Goal: Browse casually

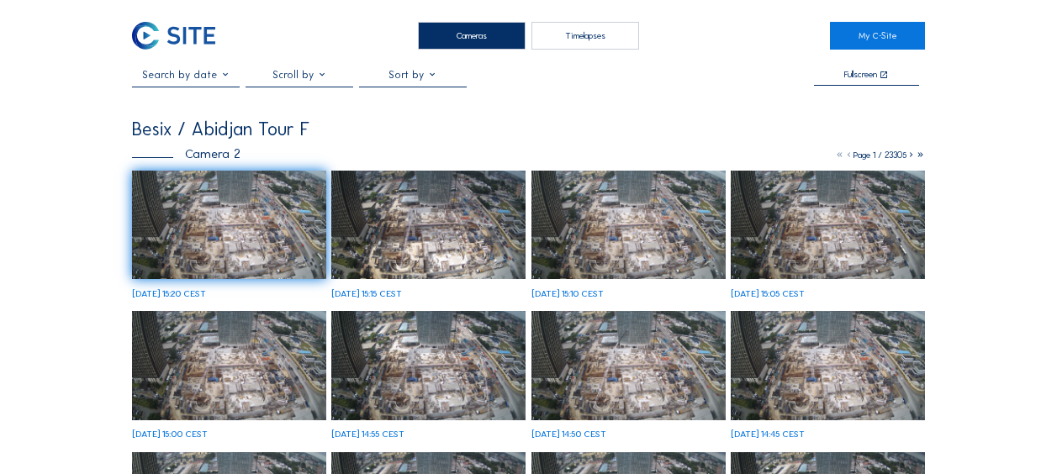
scroll to position [84, 0]
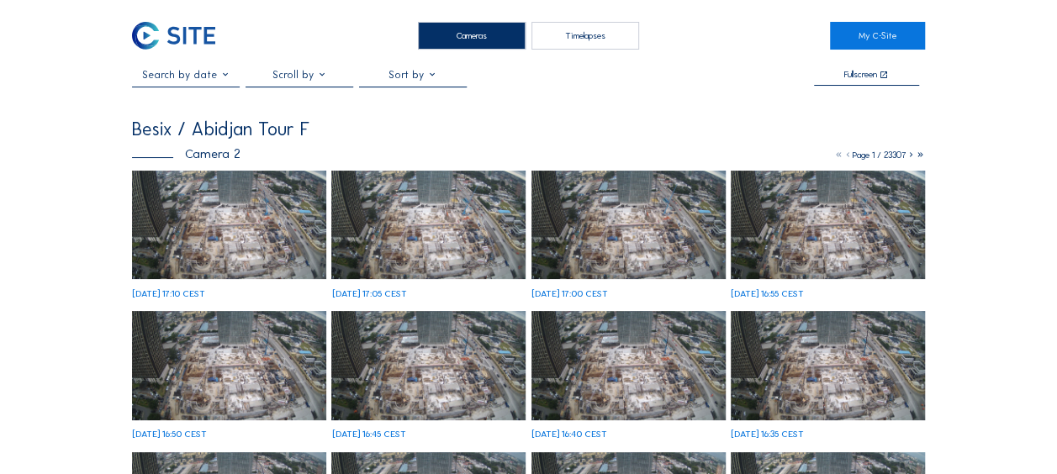
click at [208, 238] on img at bounding box center [229, 225] width 194 height 109
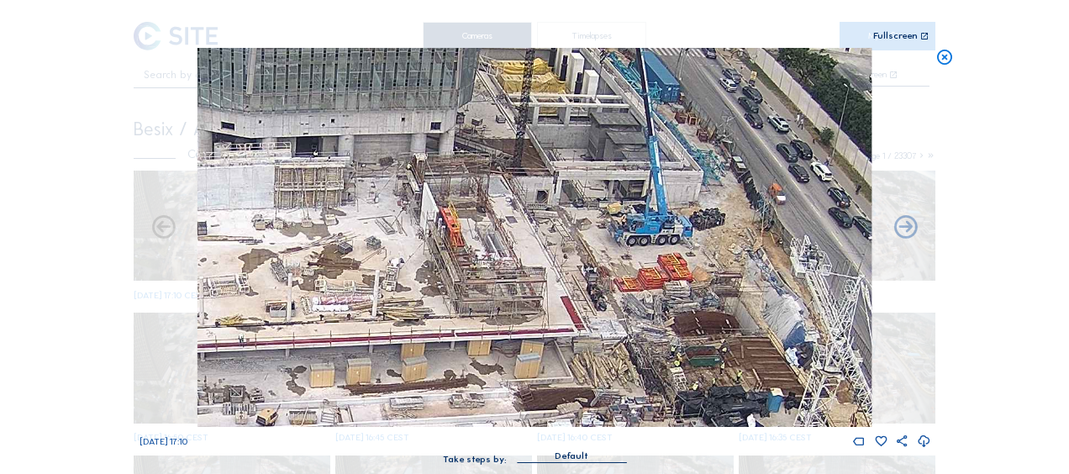
drag, startPoint x: 633, startPoint y: 187, endPoint x: 614, endPoint y: 261, distance: 76.5
click at [614, 261] on img at bounding box center [535, 237] width 674 height 379
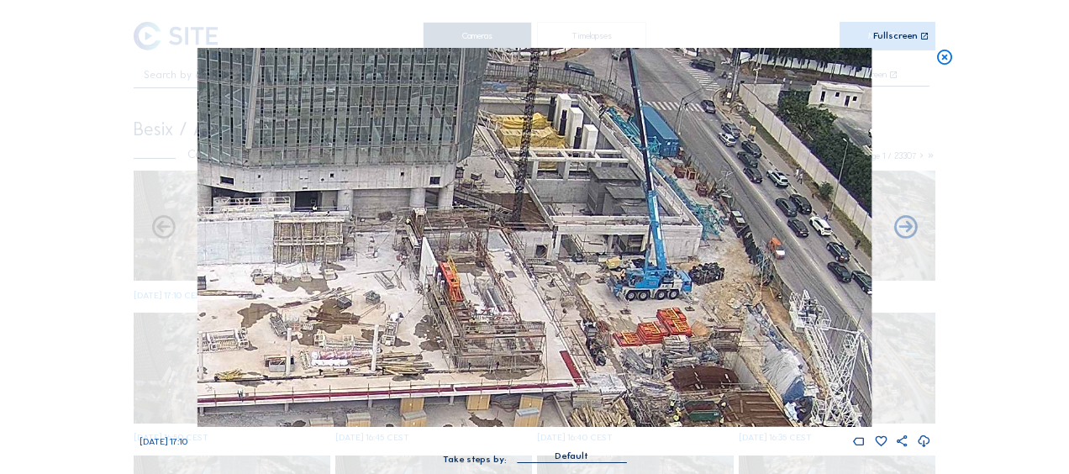
drag, startPoint x: 578, startPoint y: 226, endPoint x: 577, endPoint y: 286, distance: 59.7
click at [577, 286] on img at bounding box center [535, 237] width 674 height 379
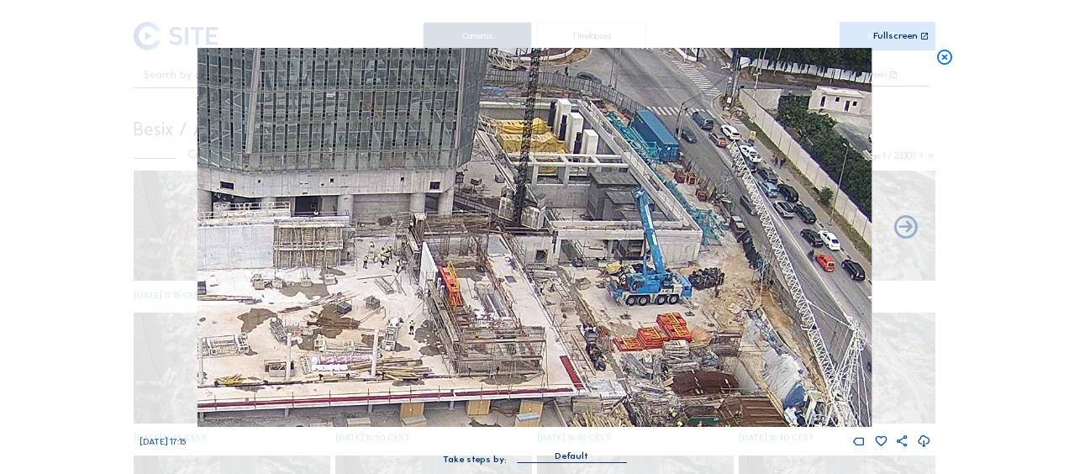
click at [951, 65] on icon at bounding box center [945, 57] width 18 height 19
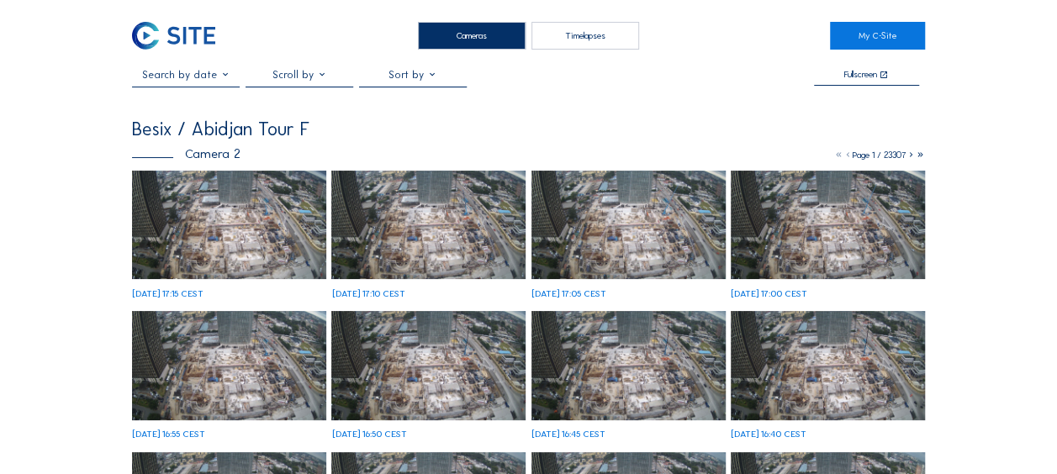
click at [227, 206] on img at bounding box center [229, 225] width 194 height 109
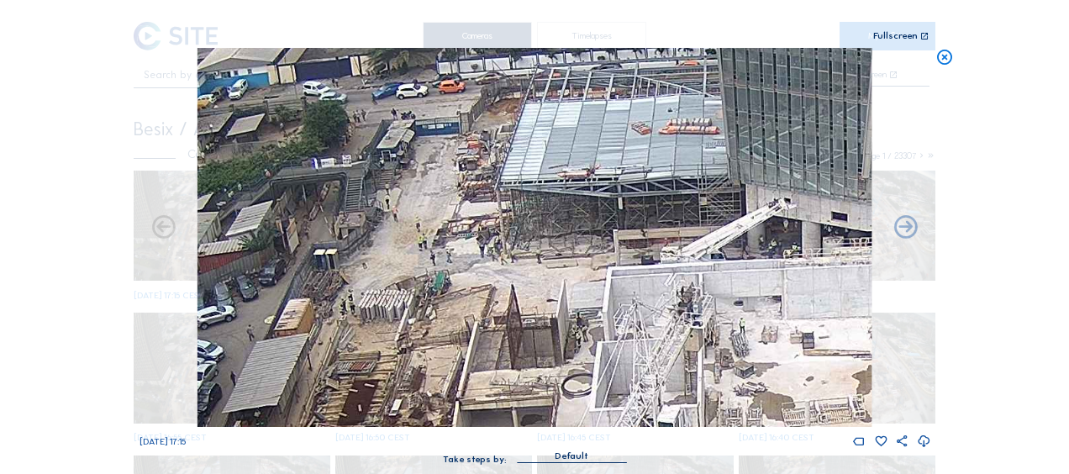
drag, startPoint x: 383, startPoint y: 126, endPoint x: 368, endPoint y: 221, distance: 96.2
click at [368, 221] on img at bounding box center [535, 237] width 674 height 379
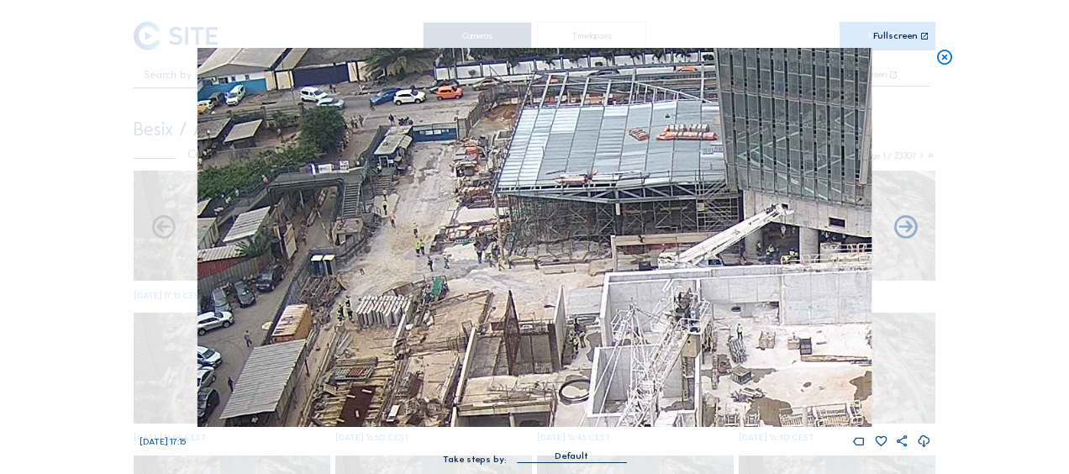
click at [937, 54] on icon at bounding box center [945, 57] width 18 height 19
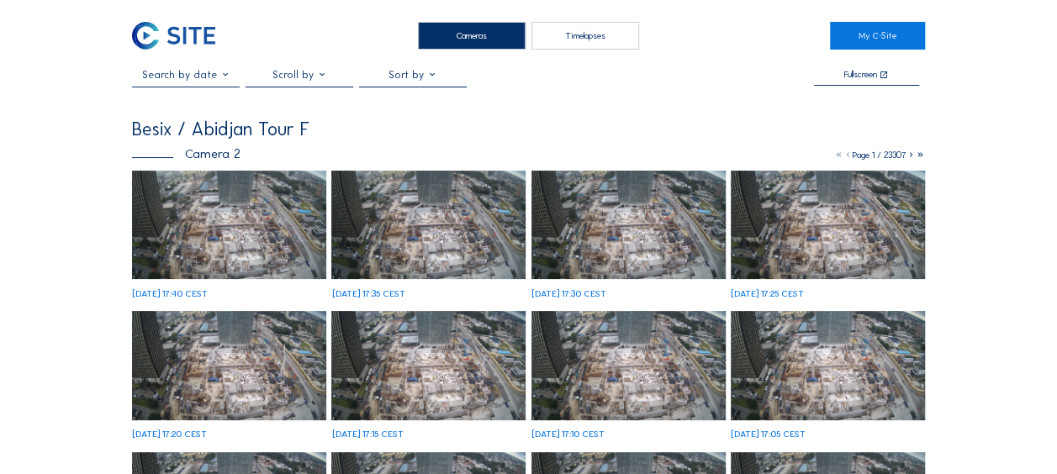
click at [266, 220] on img at bounding box center [229, 225] width 194 height 109
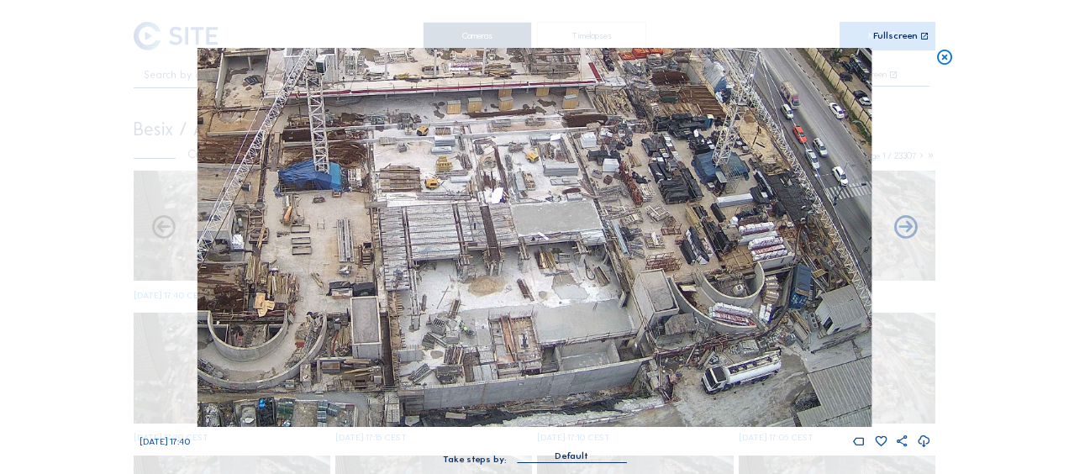
drag, startPoint x: 596, startPoint y: 361, endPoint x: 534, endPoint y: 217, distance: 156.6
click at [536, 210] on img at bounding box center [535, 237] width 674 height 379
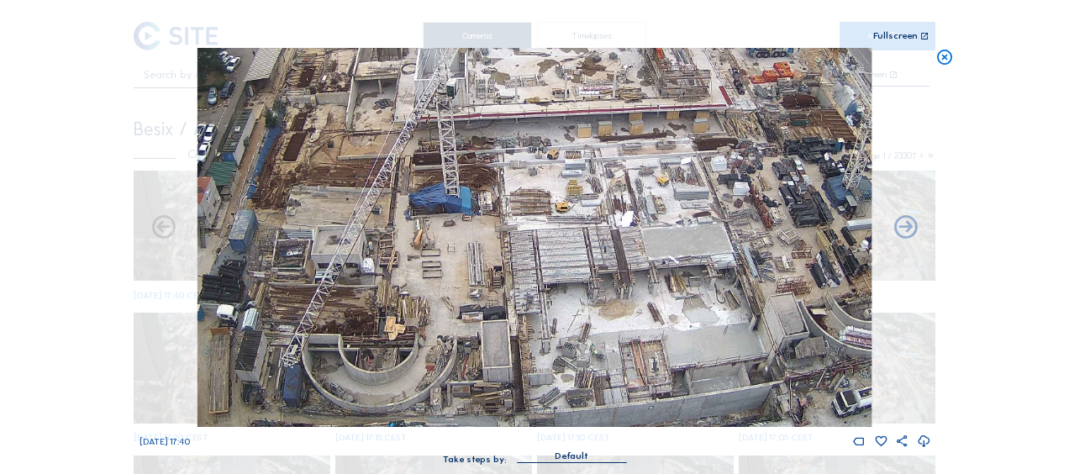
drag, startPoint x: 404, startPoint y: 273, endPoint x: 535, endPoint y: 297, distance: 133.2
click at [535, 297] on img at bounding box center [535, 237] width 674 height 379
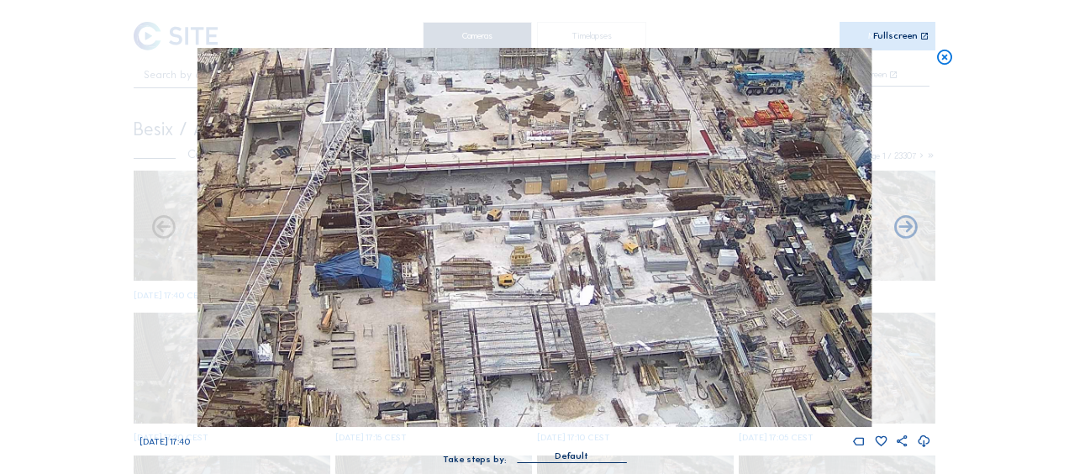
drag, startPoint x: 712, startPoint y: 273, endPoint x: 675, endPoint y: 386, distance: 118.6
click at [675, 386] on img at bounding box center [535, 237] width 674 height 379
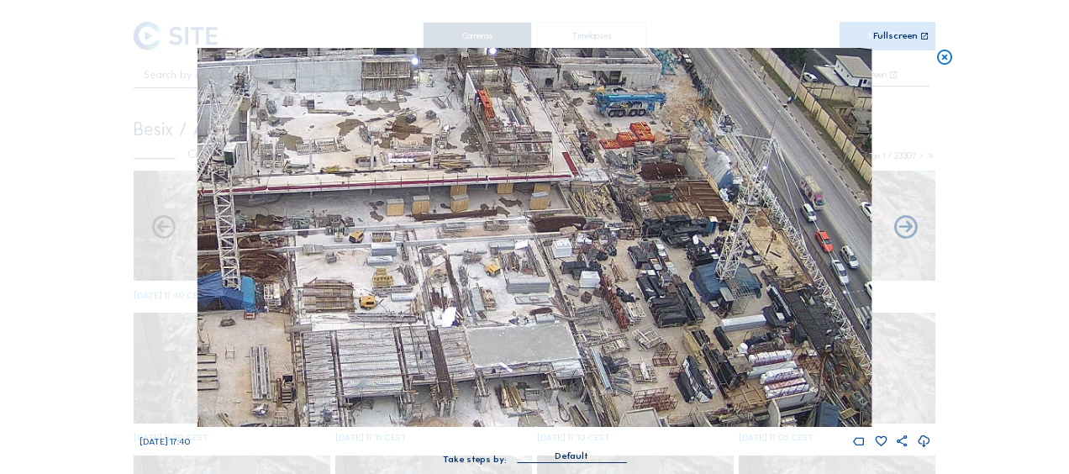
drag, startPoint x: 544, startPoint y: 247, endPoint x: 404, endPoint y: 365, distance: 183.2
click at [404, 365] on img at bounding box center [535, 237] width 674 height 379
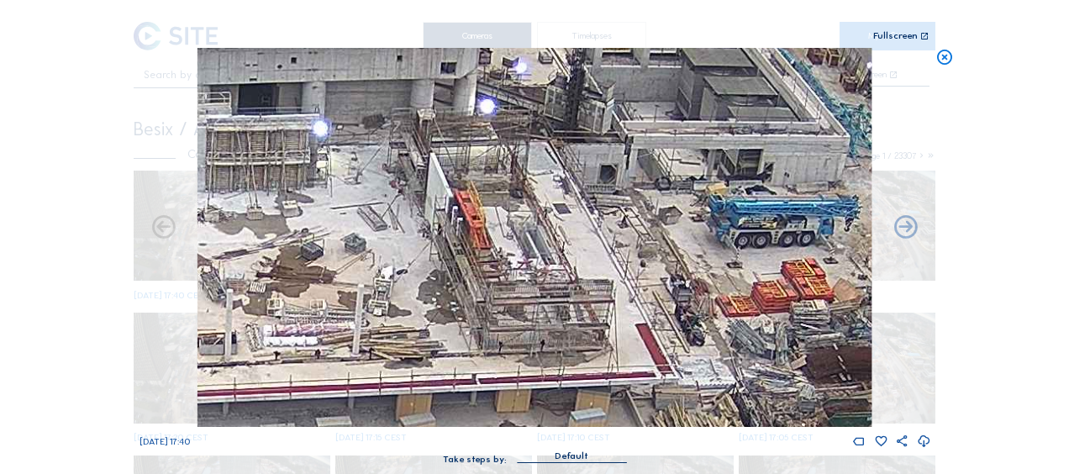
drag, startPoint x: 491, startPoint y: 143, endPoint x: 513, endPoint y: 264, distance: 123.0
click at [513, 264] on img at bounding box center [535, 237] width 674 height 379
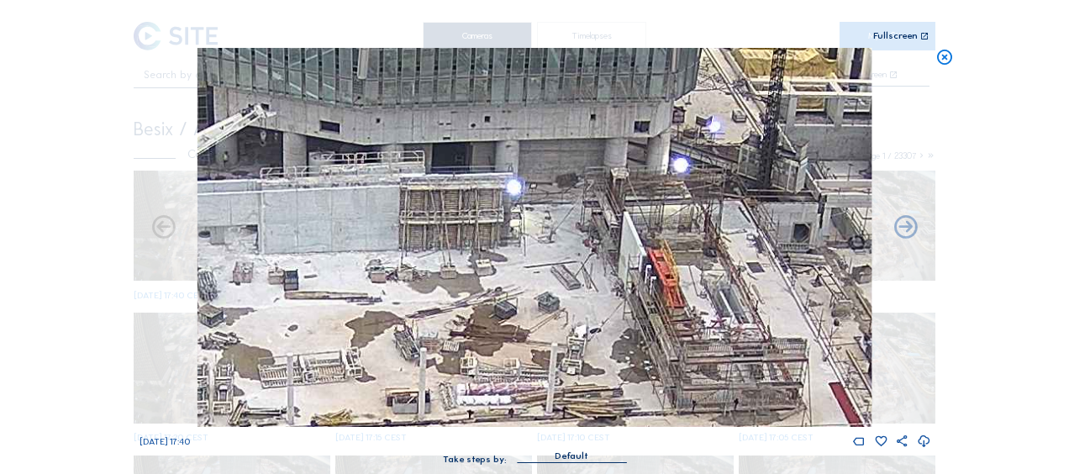
drag, startPoint x: 422, startPoint y: 220, endPoint x: 615, endPoint y: 279, distance: 202.1
click at [615, 279] on img at bounding box center [535, 237] width 674 height 379
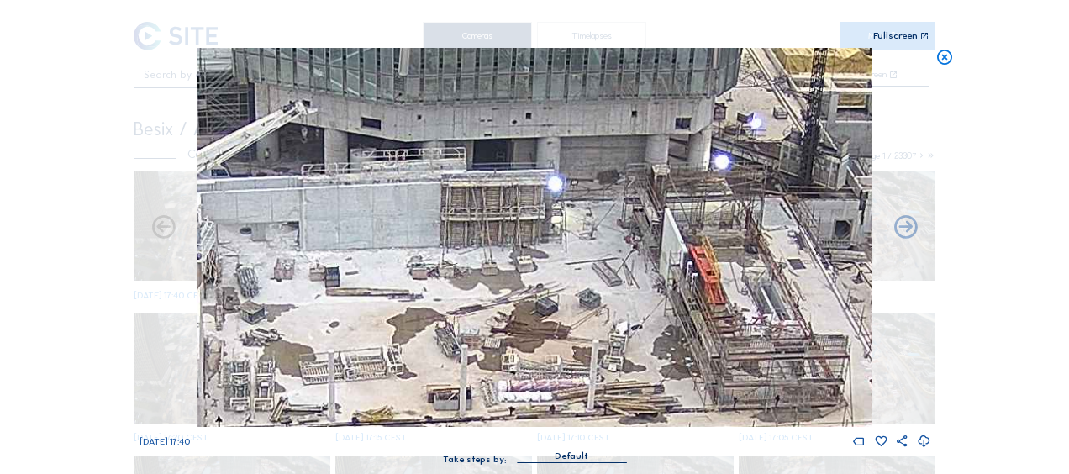
drag, startPoint x: 361, startPoint y: 264, endPoint x: 446, endPoint y: 255, distance: 86.2
click at [447, 257] on img at bounding box center [535, 237] width 674 height 379
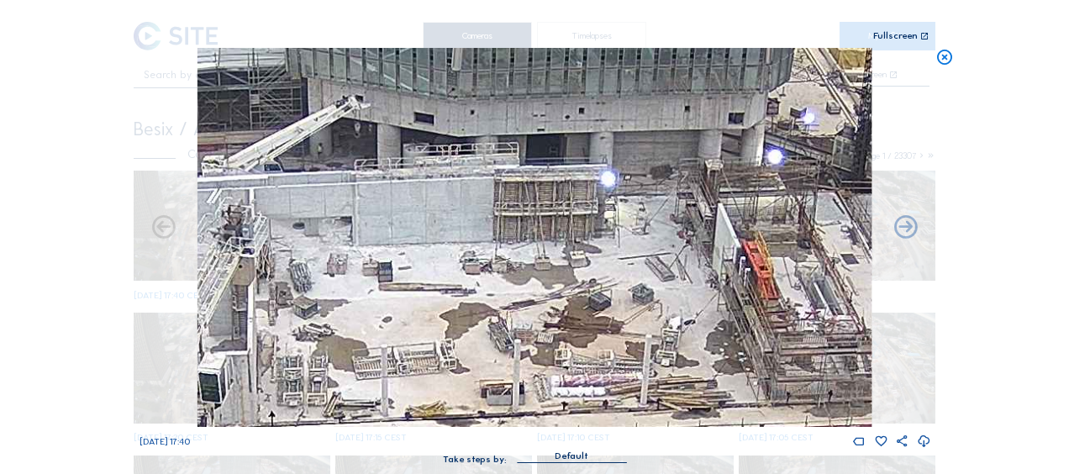
drag, startPoint x: 428, startPoint y: 220, endPoint x: 436, endPoint y: 221, distance: 8.4
click at [436, 221] on img at bounding box center [535, 237] width 674 height 379
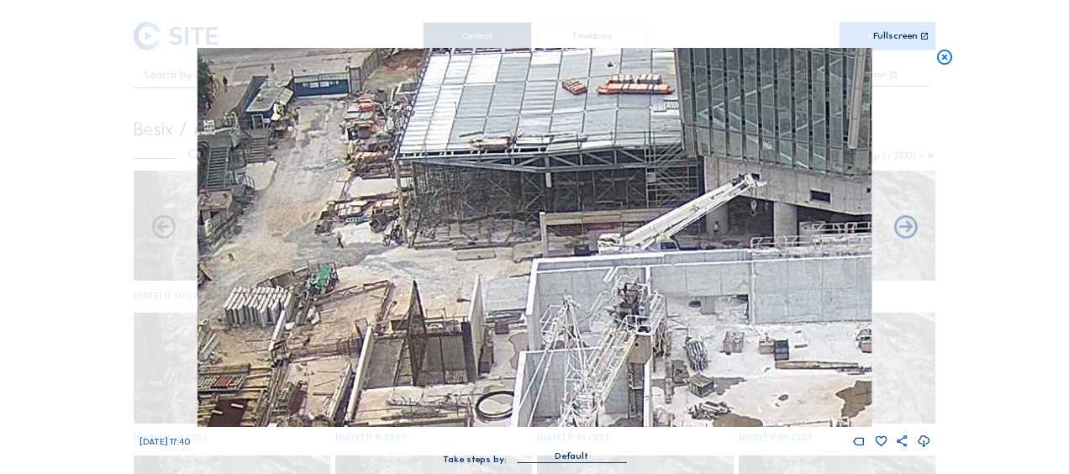
drag, startPoint x: 379, startPoint y: 232, endPoint x: 681, endPoint y: 298, distance: 309.0
click at [712, 310] on img at bounding box center [535, 237] width 674 height 379
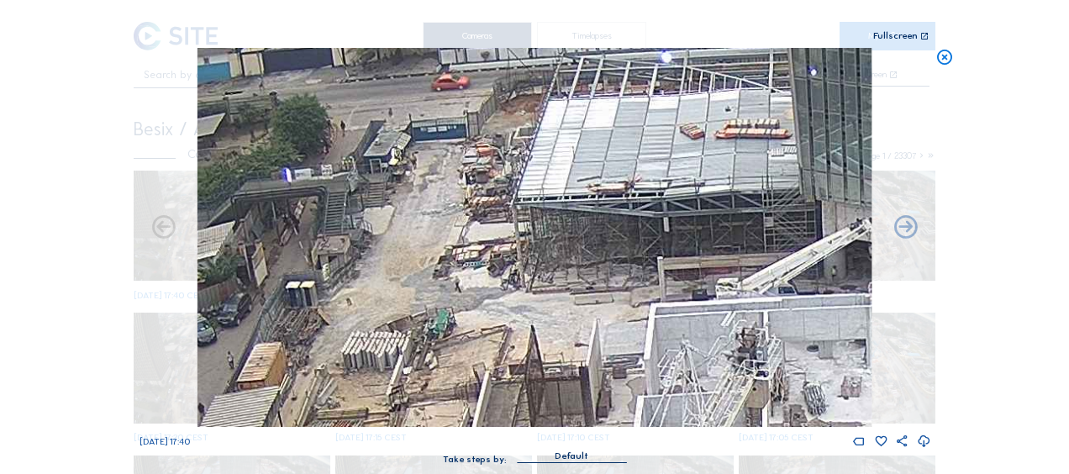
drag, startPoint x: 604, startPoint y: 282, endPoint x: 624, endPoint y: 292, distance: 21.4
click at [624, 291] on img at bounding box center [535, 237] width 674 height 379
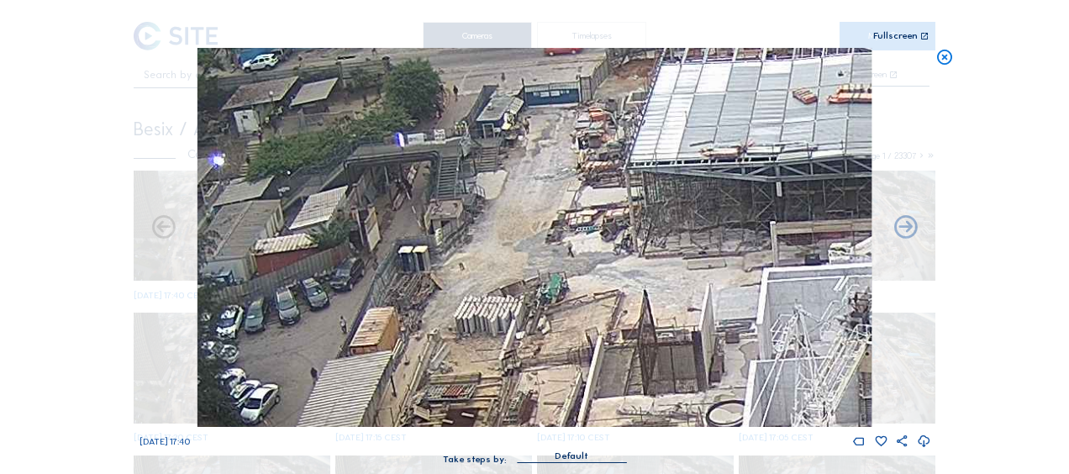
drag, startPoint x: 494, startPoint y: 287, endPoint x: 588, endPoint y: 244, distance: 102.7
click at [588, 244] on img at bounding box center [535, 237] width 674 height 379
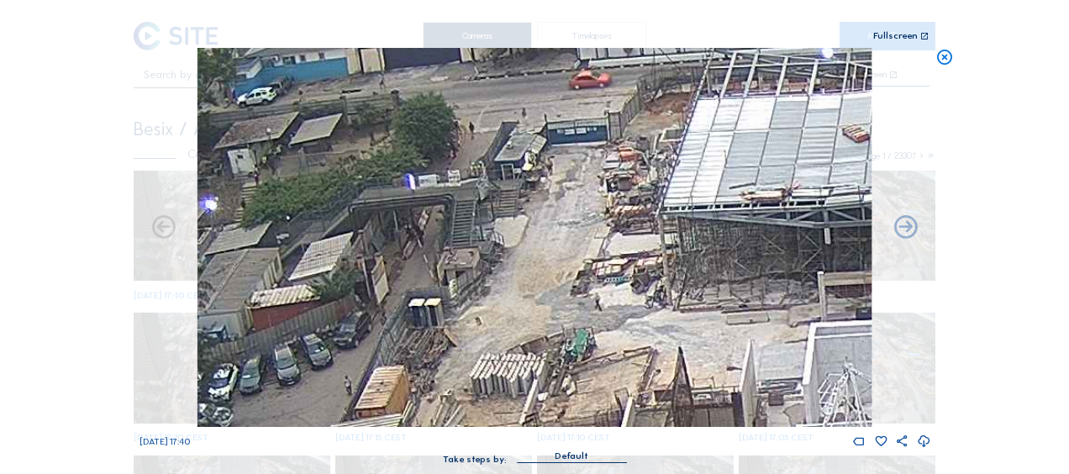
drag, startPoint x: 525, startPoint y: 229, endPoint x: 543, endPoint y: 289, distance: 63.3
click at [543, 289] on img at bounding box center [535, 237] width 674 height 379
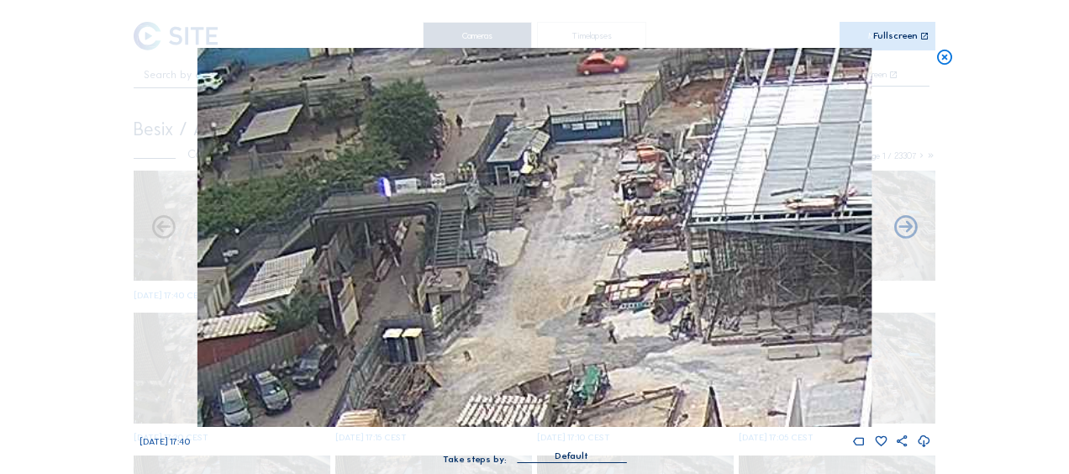
drag, startPoint x: 504, startPoint y: 288, endPoint x: 506, endPoint y: 304, distance: 17.0
click at [506, 304] on img at bounding box center [535, 237] width 674 height 379
click at [941, 54] on icon at bounding box center [945, 57] width 18 height 19
